Goal: Task Accomplishment & Management: Use online tool/utility

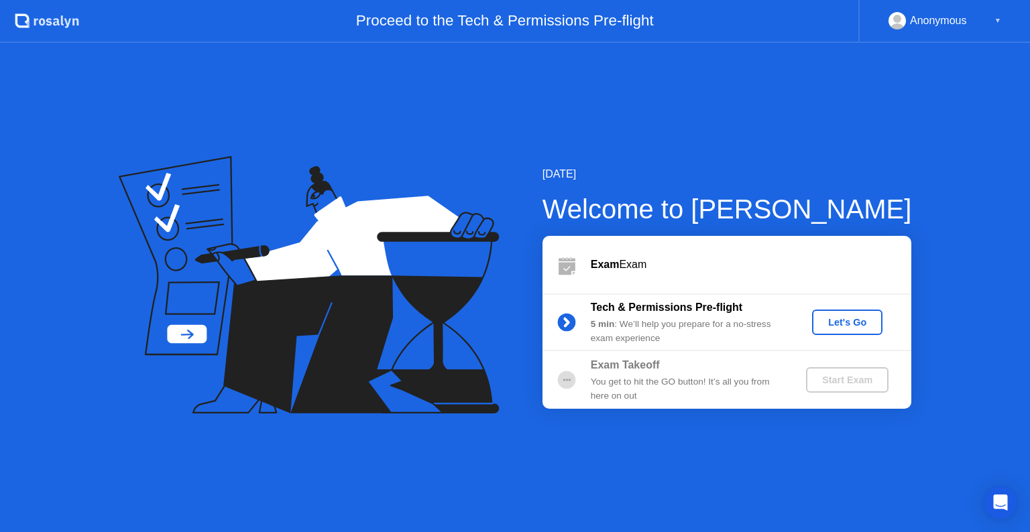
click at [856, 319] on div "Let's Go" at bounding box center [848, 322] width 60 height 11
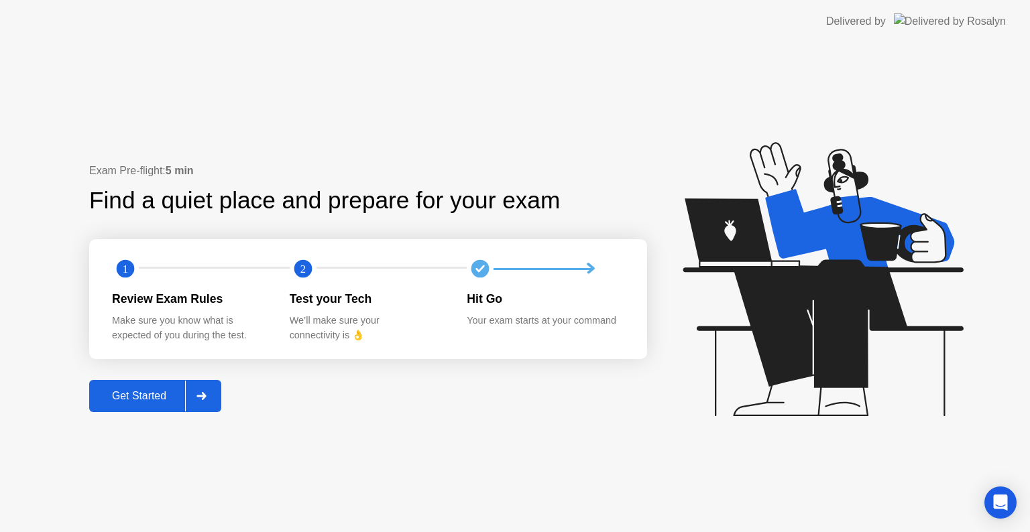
click at [196, 390] on div at bounding box center [201, 396] width 32 height 31
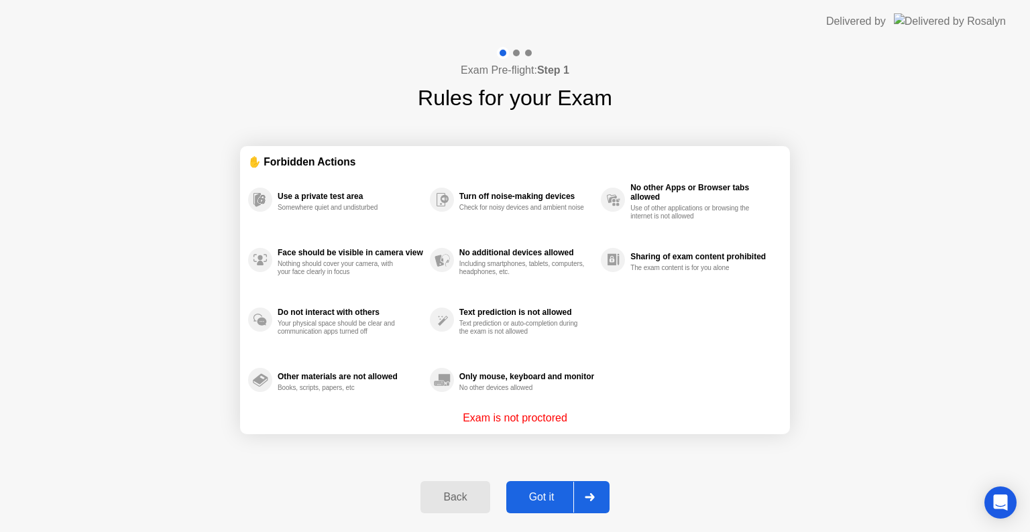
click at [586, 494] on icon at bounding box center [590, 498] width 10 height 8
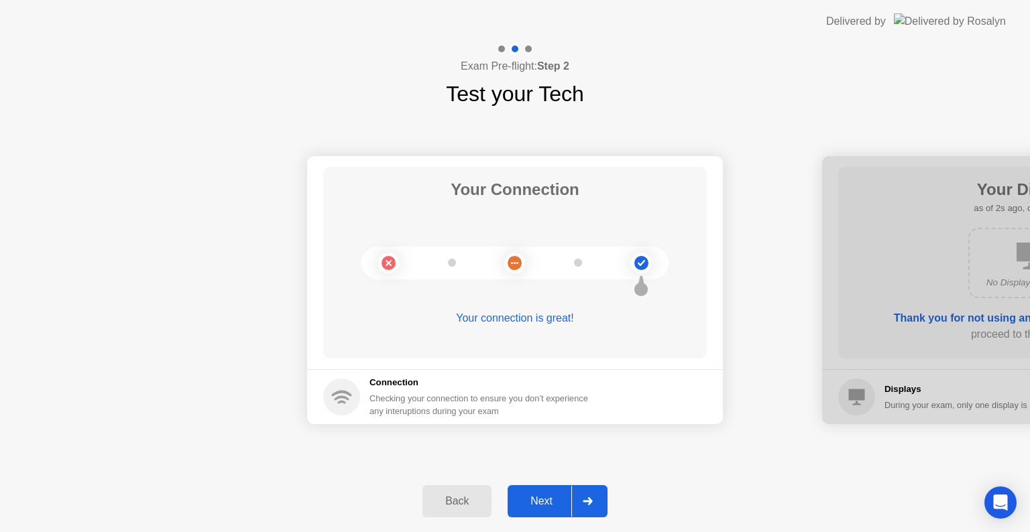
click at [586, 494] on div at bounding box center [587, 501] width 32 height 31
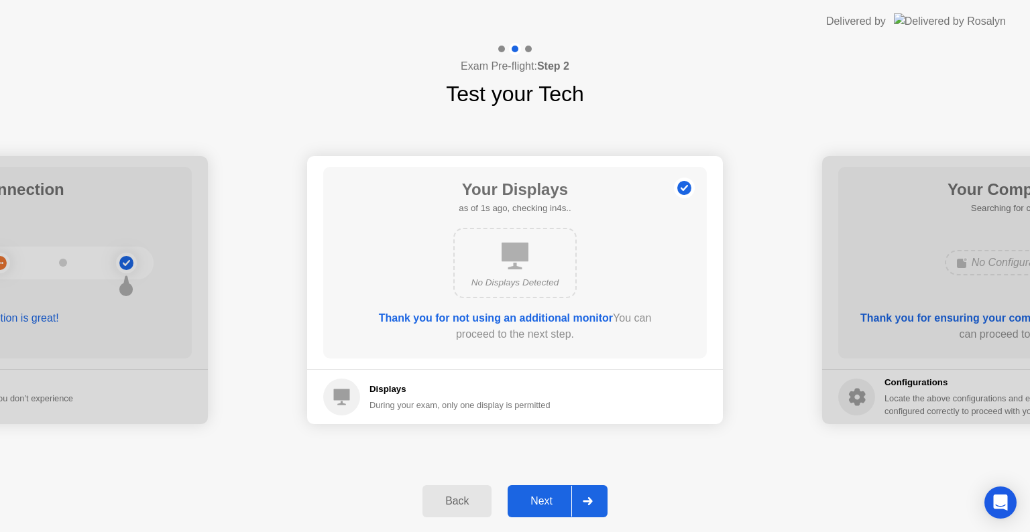
click at [586, 494] on div at bounding box center [587, 501] width 32 height 31
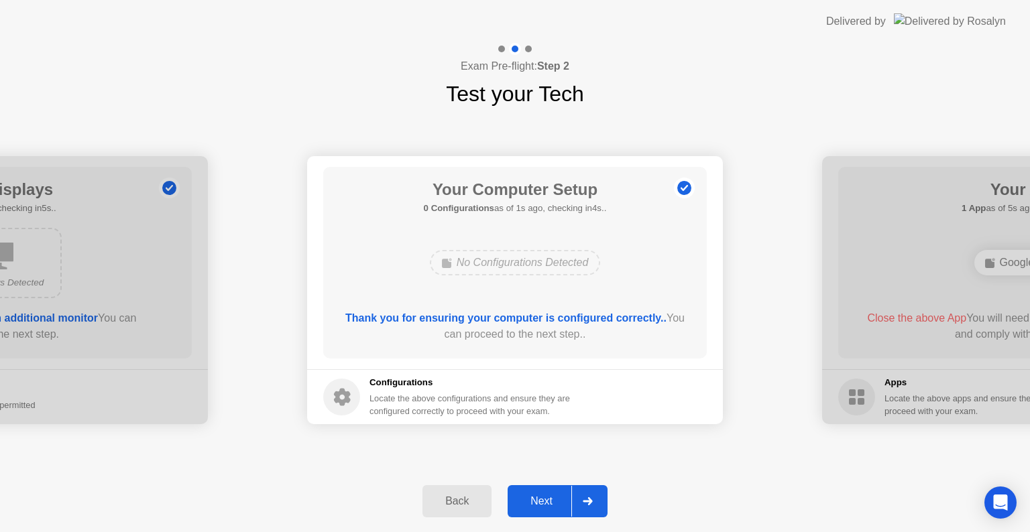
click at [585, 498] on icon at bounding box center [588, 502] width 10 height 8
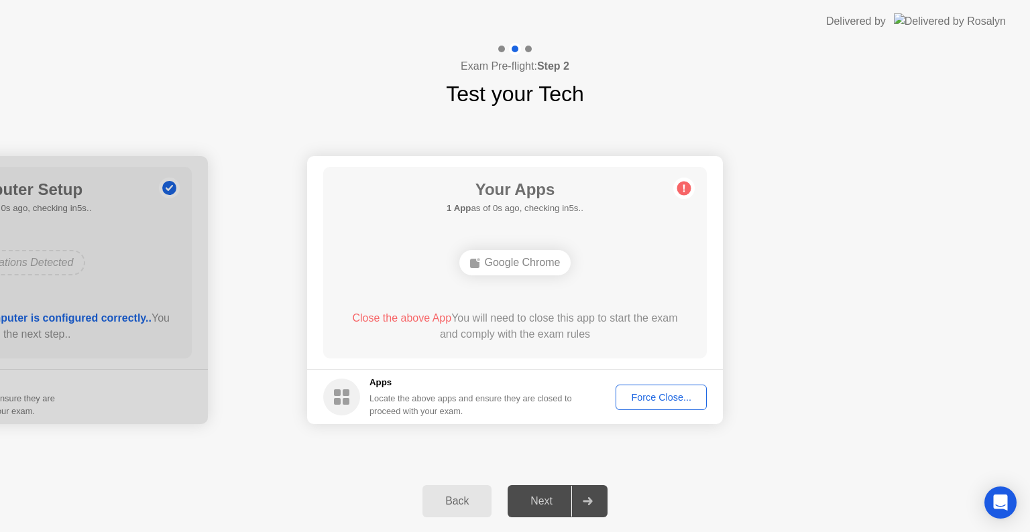
click at [676, 401] on div "Force Close..." at bounding box center [661, 397] width 82 height 11
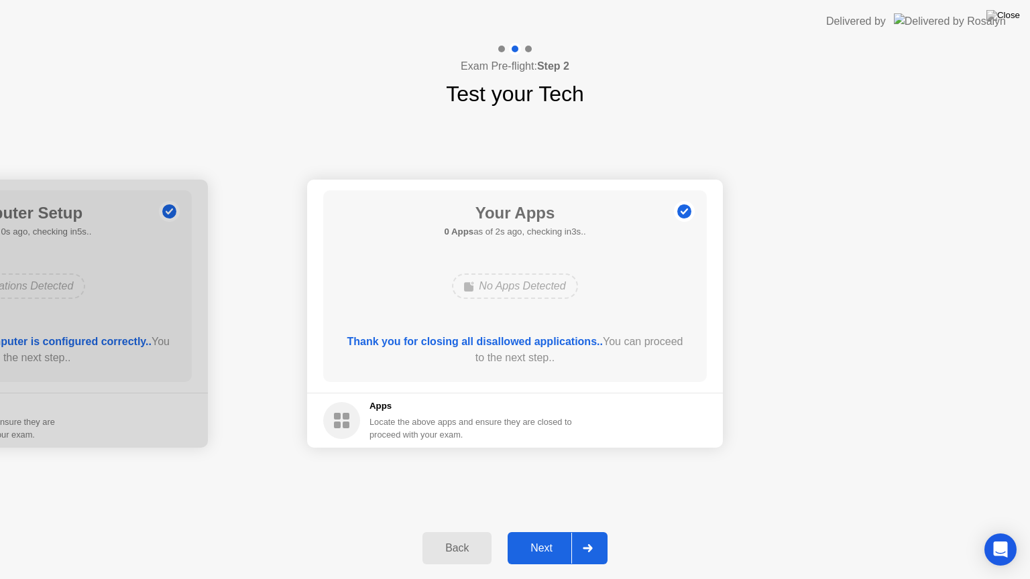
click at [560, 532] on div "Next" at bounding box center [542, 549] width 60 height 12
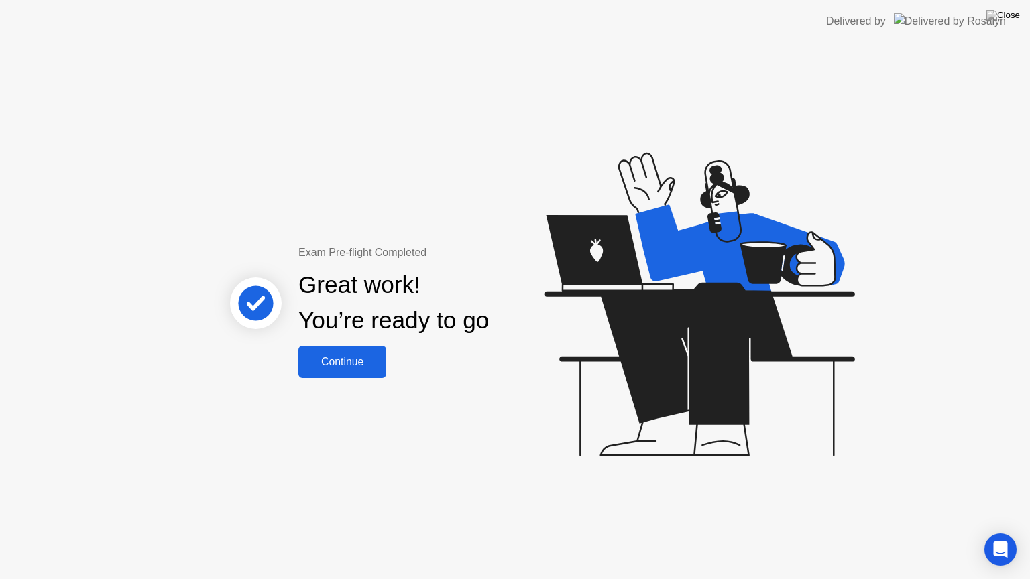
click at [357, 374] on button "Continue" at bounding box center [342, 362] width 88 height 32
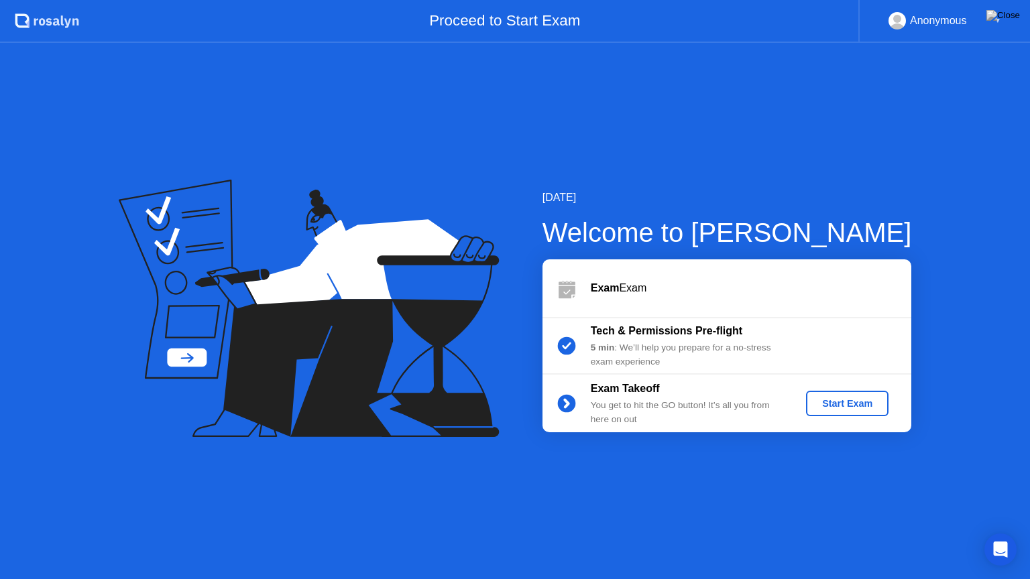
click at [853, 408] on div "Start Exam" at bounding box center [847, 403] width 72 height 11
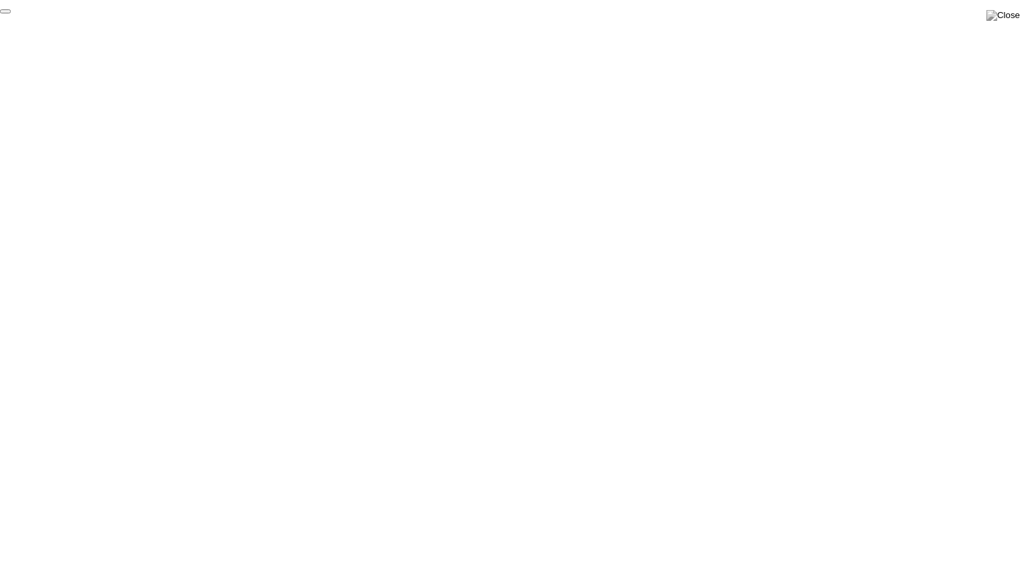
click at [11, 13] on button "End Proctoring Session" at bounding box center [5, 11] width 11 height 4
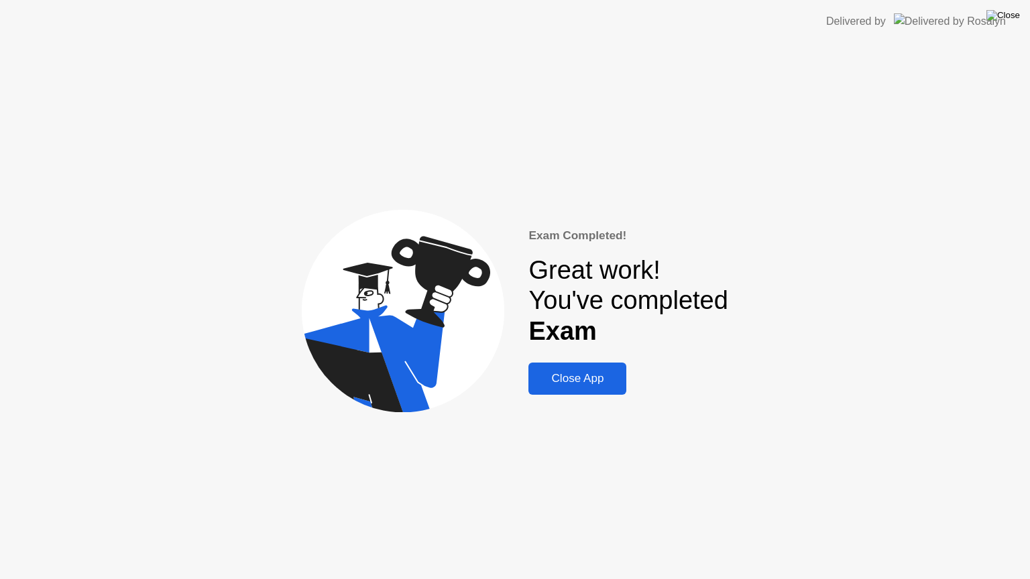
click at [1011, 12] on img at bounding box center [1004, 15] width 34 height 11
